Goal: Information Seeking & Learning: Learn about a topic

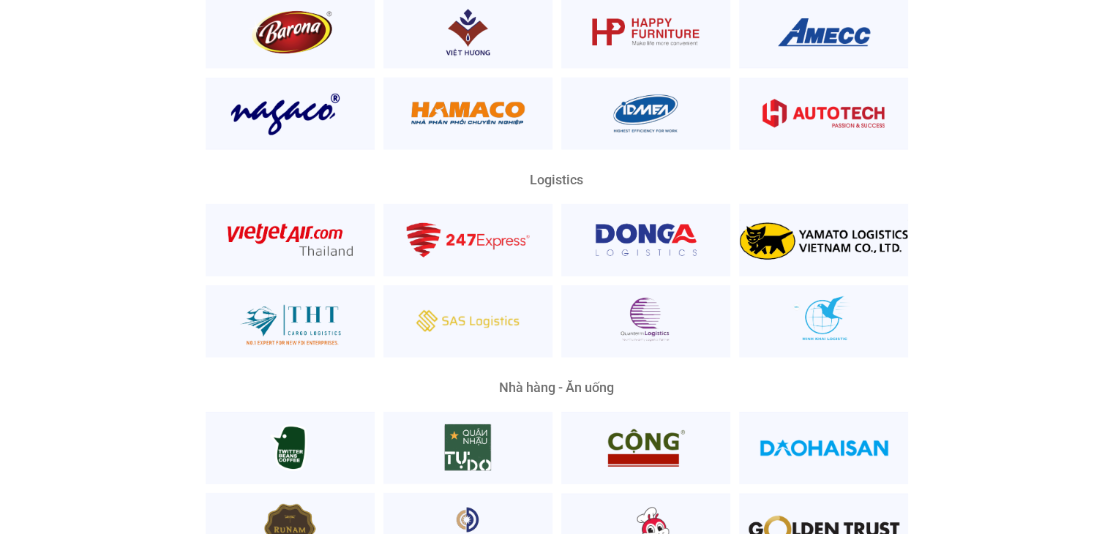
scroll to position [3877, 0]
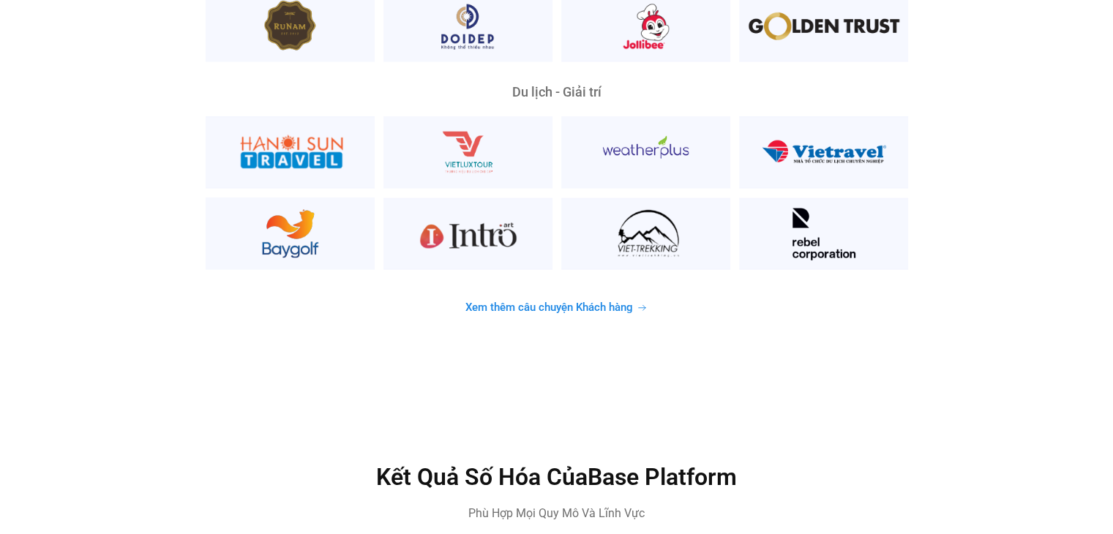
click at [606, 302] on span "Xem thêm câu chuyện Khách hàng" at bounding box center [549, 307] width 168 height 11
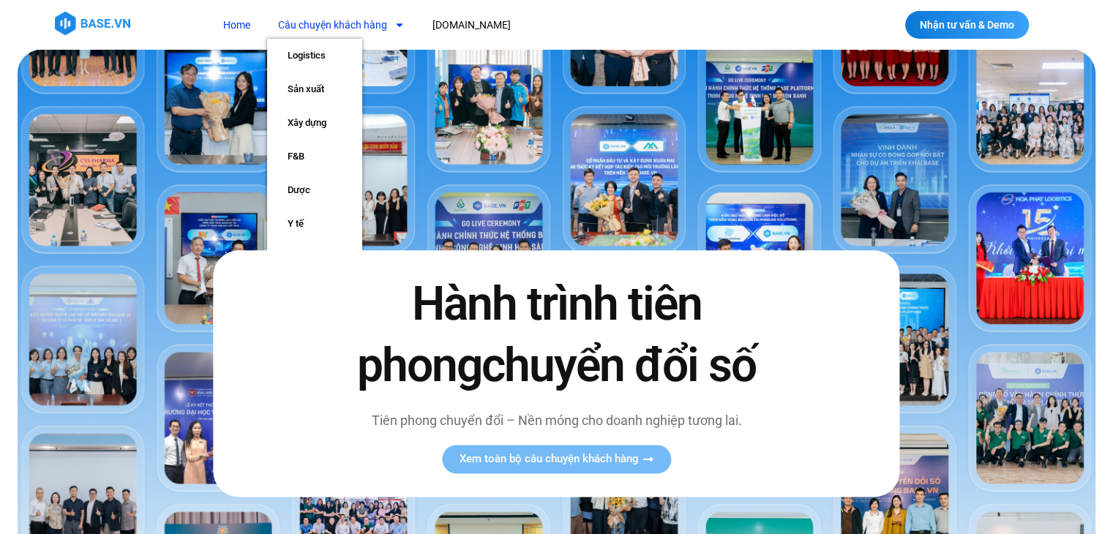
click at [331, 26] on link "Câu chuyện khách hàng" at bounding box center [341, 25] width 148 height 27
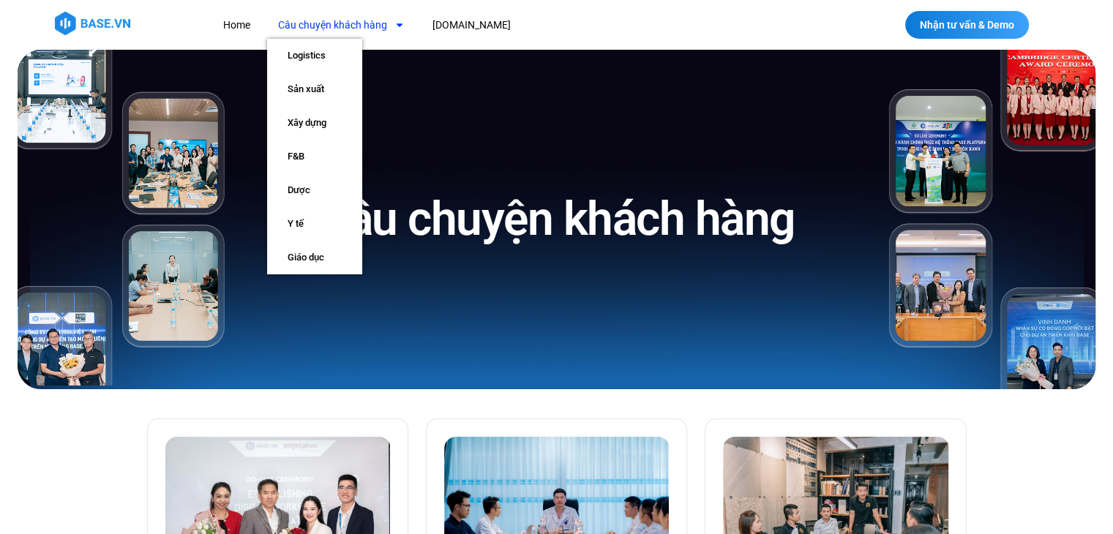
click at [391, 26] on span "Menu" at bounding box center [396, 24] width 18 height 25
click at [228, 19] on link "Home" at bounding box center [236, 25] width 49 height 27
